Goal: Task Accomplishment & Management: Manage account settings

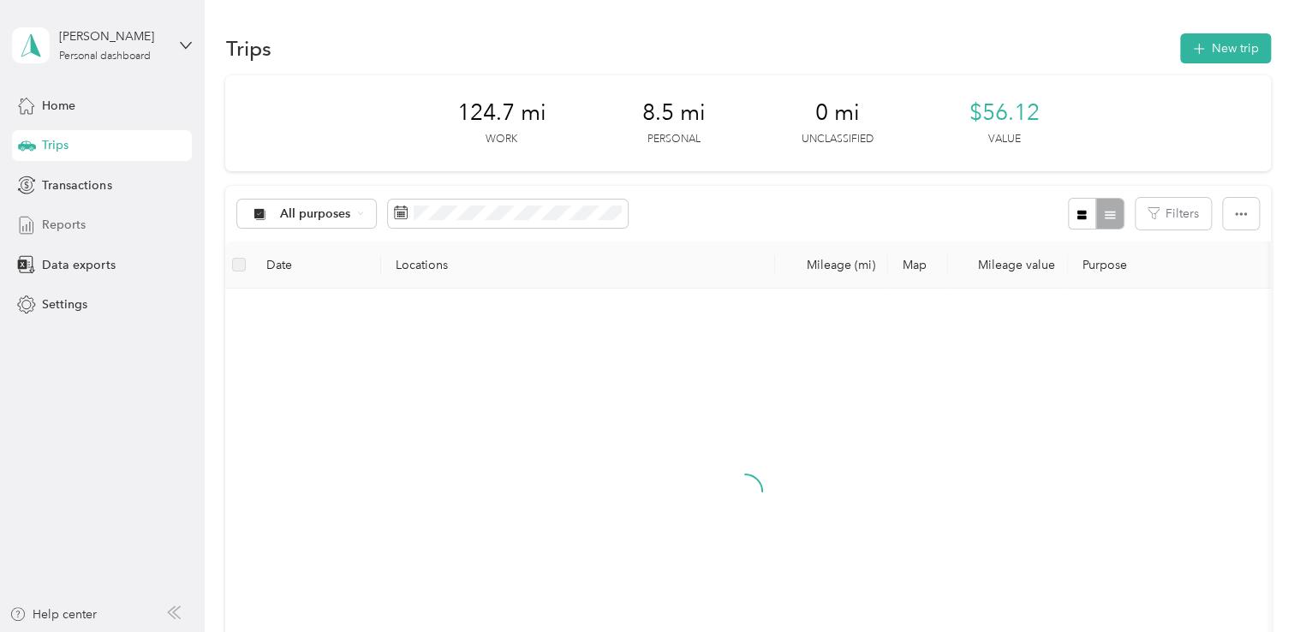
click at [74, 223] on span "Reports" at bounding box center [64, 225] width 44 height 18
